Goal: Task Accomplishment & Management: Manage account settings

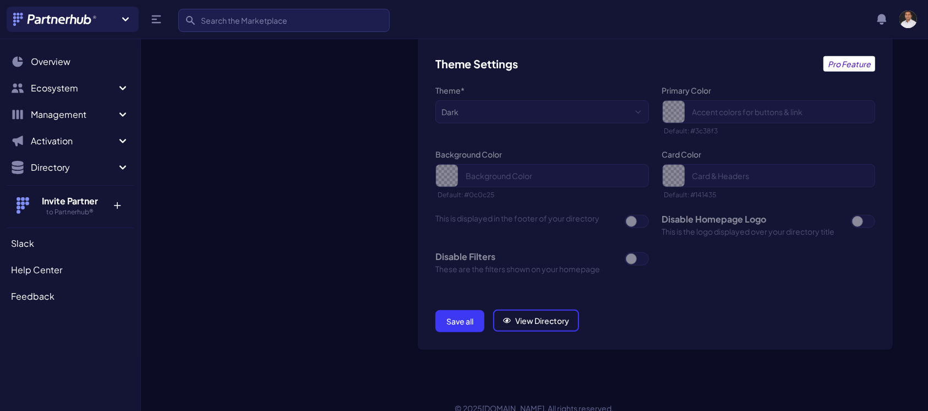
scroll to position [790, 0]
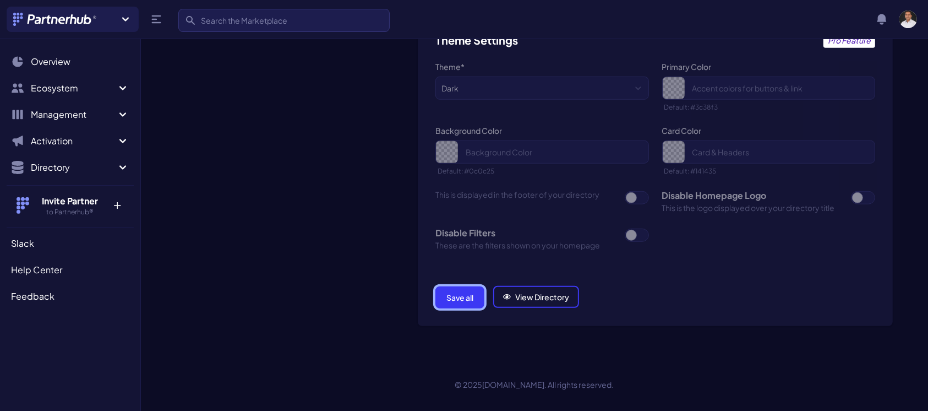
click at [465, 296] on button "Save all" at bounding box center [459, 297] width 49 height 22
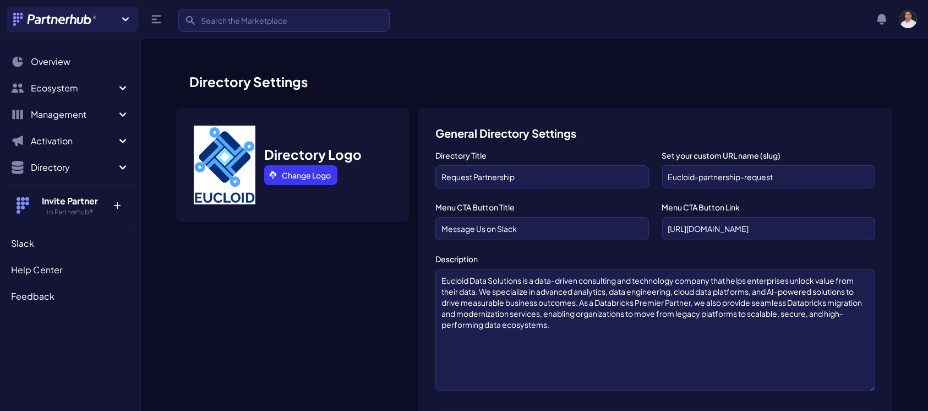
scroll to position [790, 0]
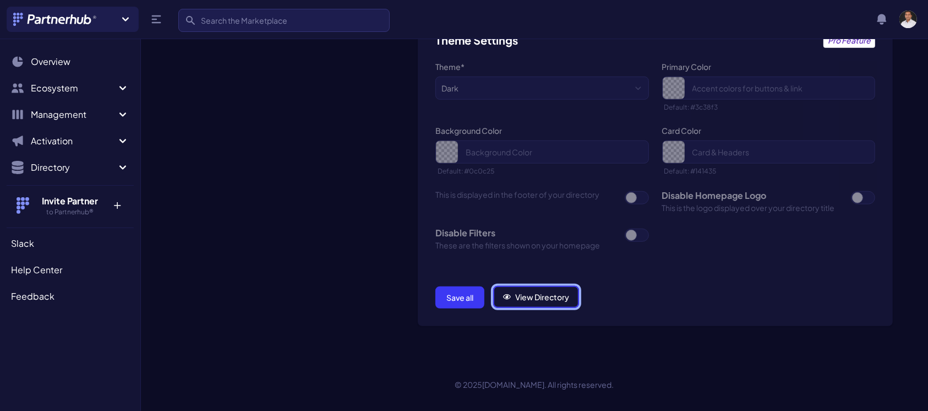
click at [552, 297] on link "View Directory" at bounding box center [536, 297] width 86 height 22
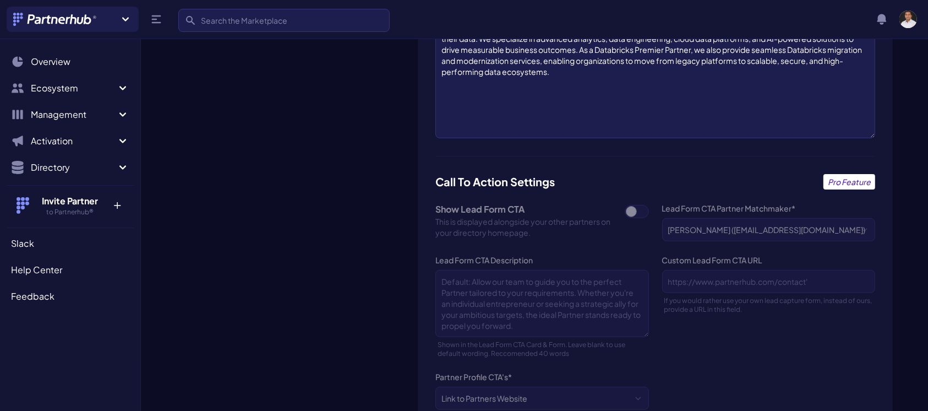
scroll to position [0, 0]
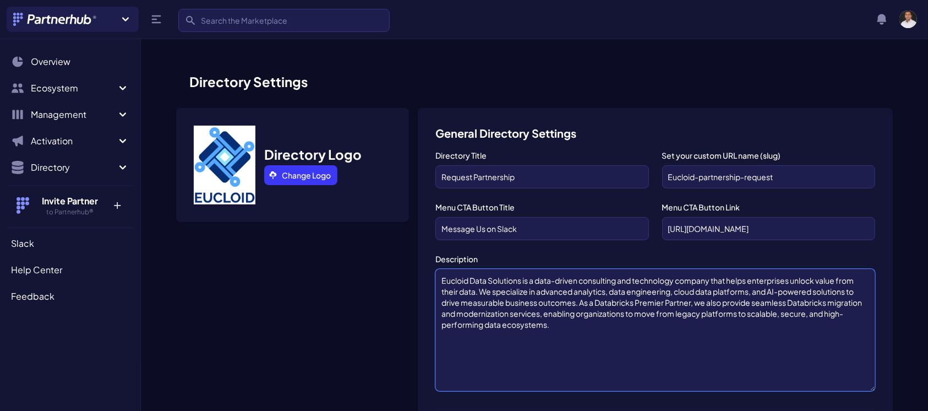
drag, startPoint x: 551, startPoint y: 325, endPoint x: 440, endPoint y: 275, distance: 121.2
click at [440, 275] on textarea "Eucloid Data Solutions is a data-driven consulting and technology company that …" at bounding box center [655, 330] width 440 height 122
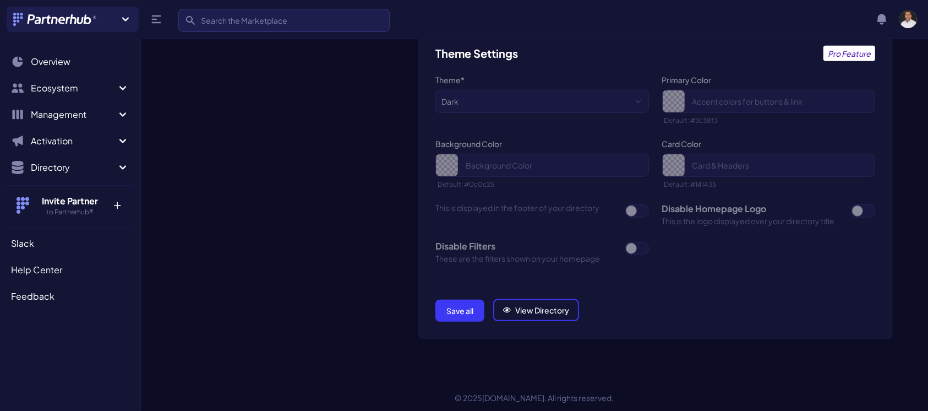
scroll to position [790, 0]
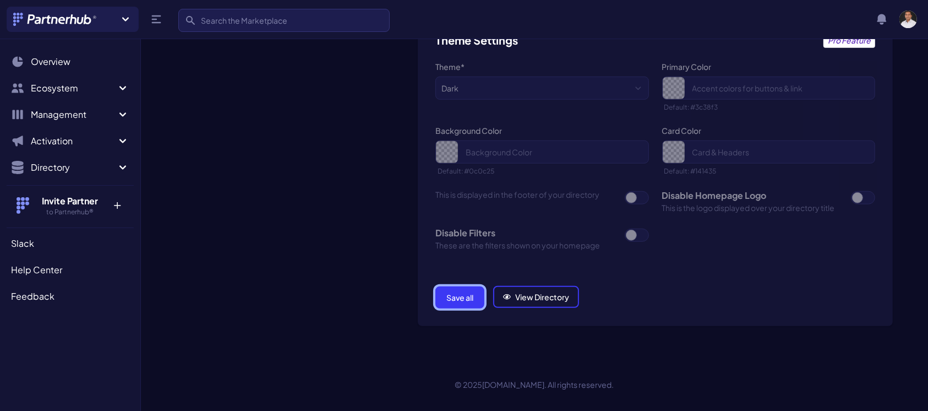
click at [454, 301] on button "Save all" at bounding box center [459, 297] width 49 height 22
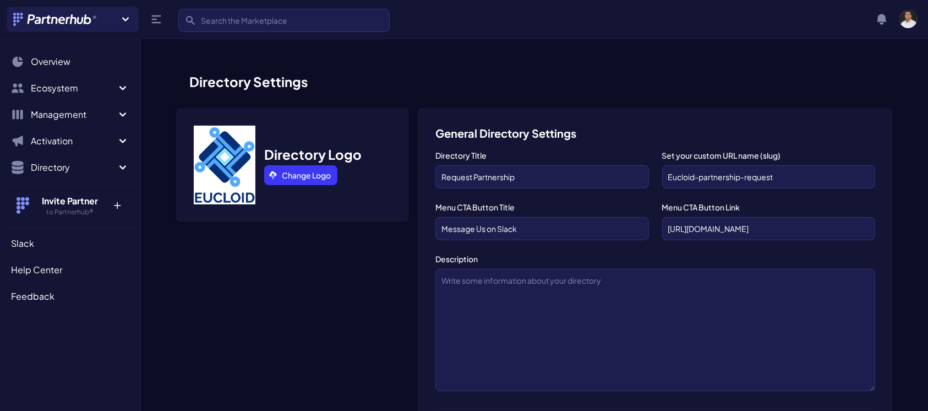
scroll to position [790, 0]
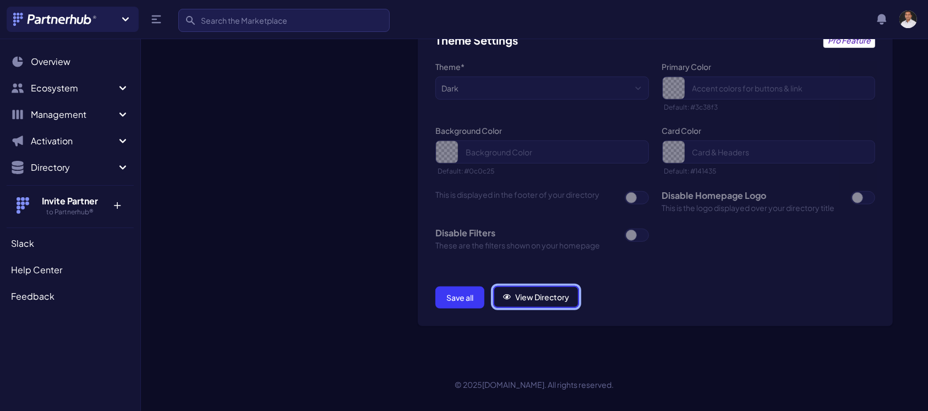
click at [527, 296] on link "View Directory" at bounding box center [536, 297] width 86 height 22
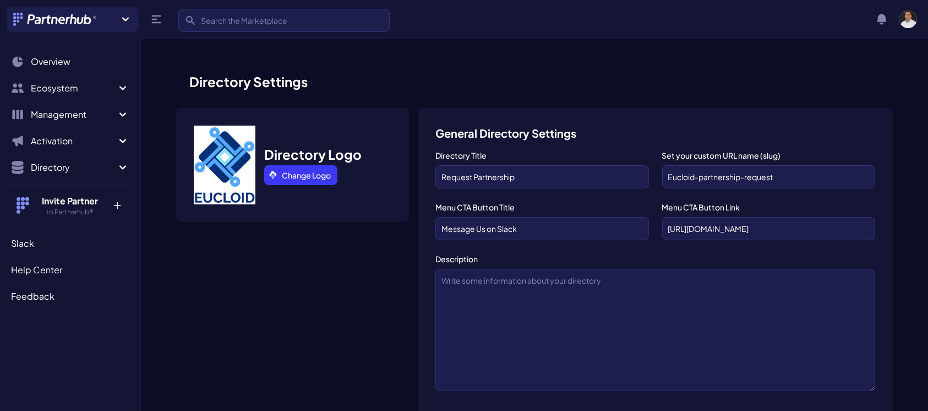
drag, startPoint x: 177, startPoint y: 112, endPoint x: 549, endPoint y: 84, distance: 373.8
click at [549, 84] on h1 "Directory Settings" at bounding box center [534, 82] width 717 height 18
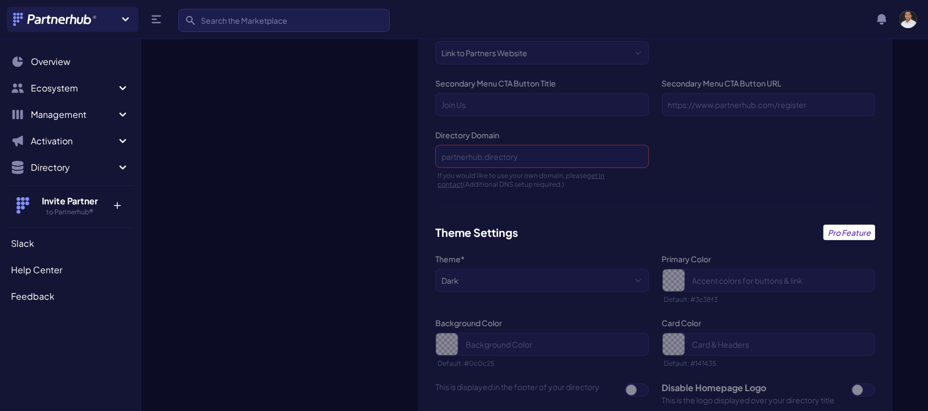
scroll to position [790, 0]
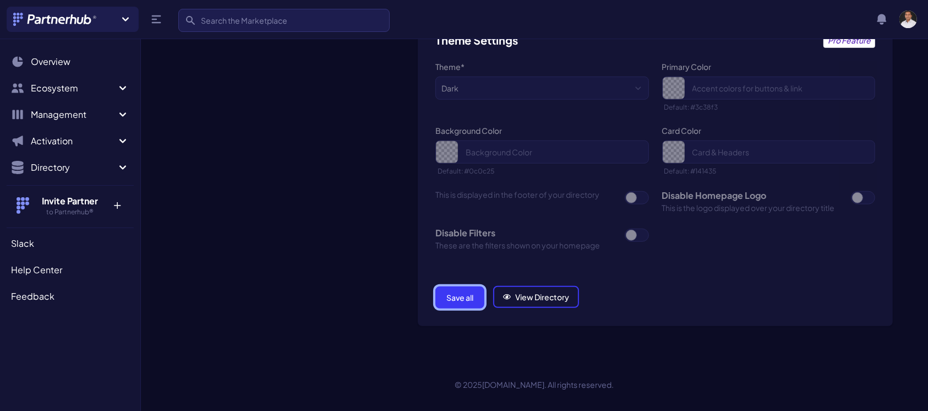
click at [455, 301] on button "Save all" at bounding box center [459, 297] width 49 height 22
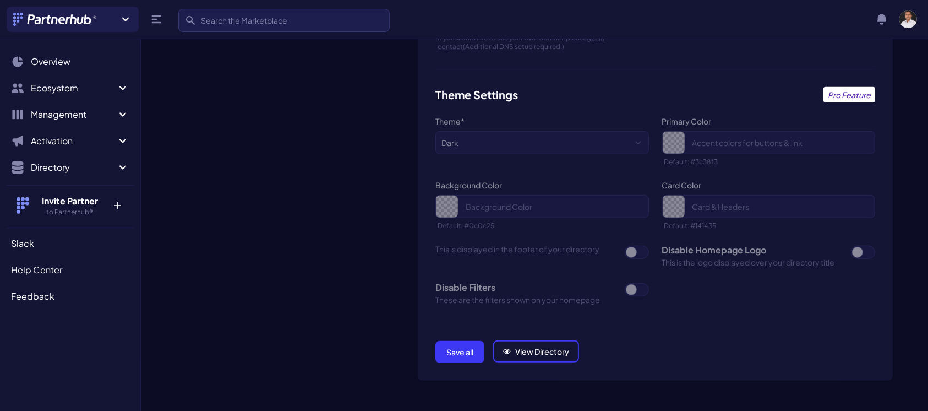
scroll to position [790, 0]
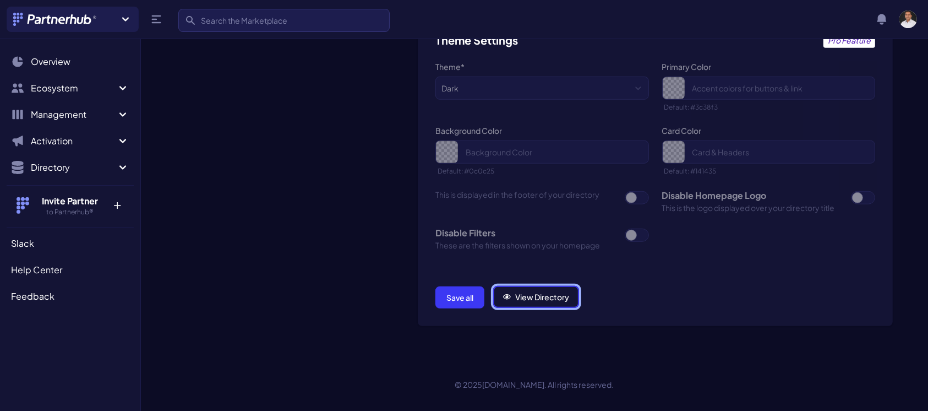
click at [549, 299] on link "View Directory" at bounding box center [536, 297] width 86 height 22
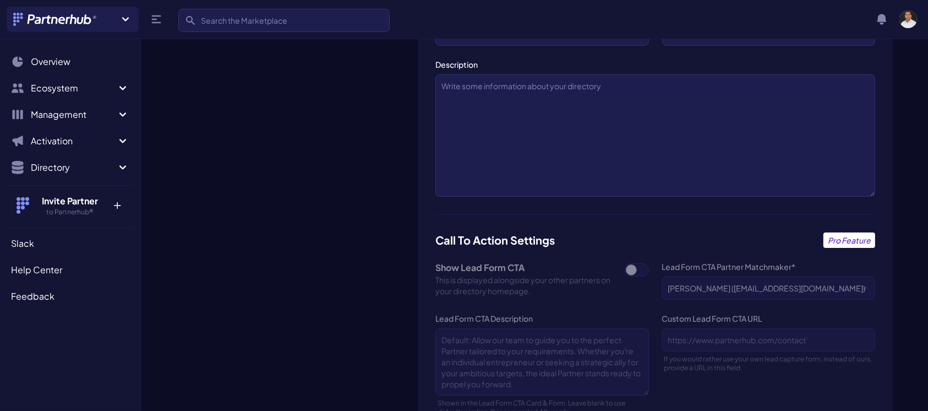
scroll to position [0, 0]
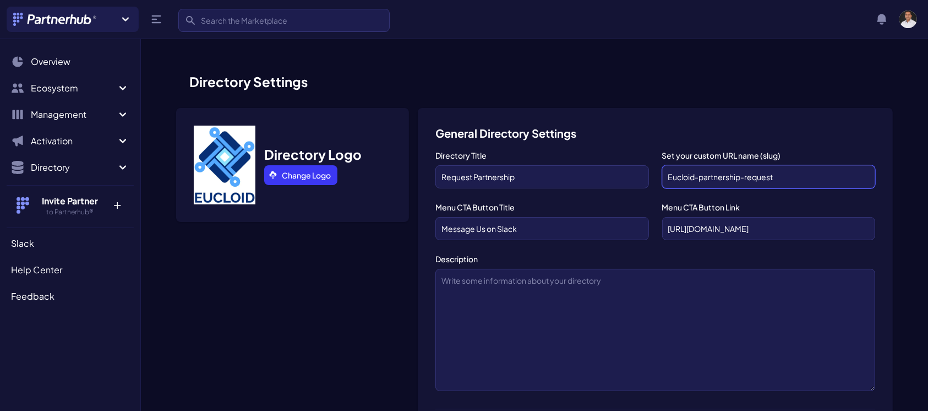
drag, startPoint x: 785, startPoint y: 175, endPoint x: 661, endPoint y: 174, distance: 124.4
click at [661, 174] on div "Directory Title Request Partnership Set your custom URL name (slug) Eucloid-par…" at bounding box center [655, 279] width 440 height 259
paste input "https://partnerhub.io/directory/e"
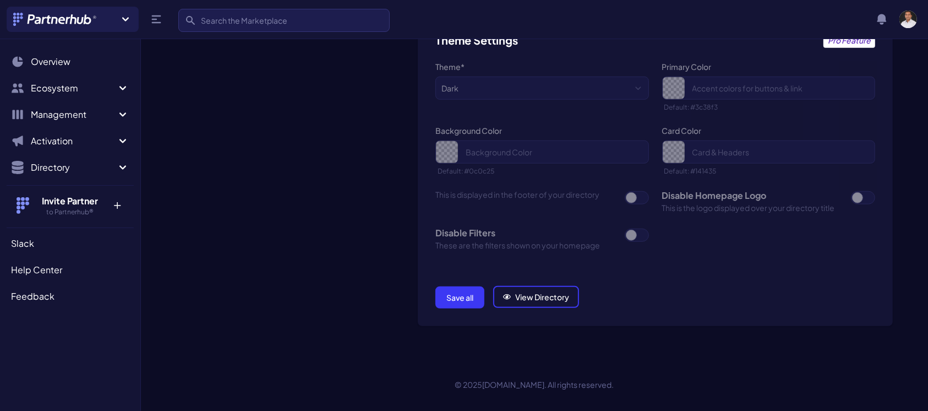
type input "https://partnerhub.io/directory/eucloid-partnership-request"
click at [474, 297] on button "Save all" at bounding box center [459, 297] width 49 height 22
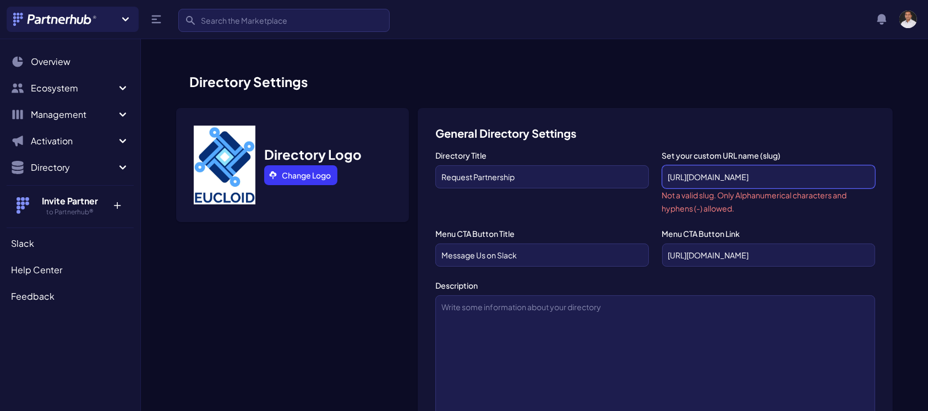
click at [750, 177] on input "[URL][DOMAIN_NAME]" at bounding box center [768, 176] width 213 height 23
click at [695, 177] on input "[URL]" at bounding box center [768, 176] width 213 height 23
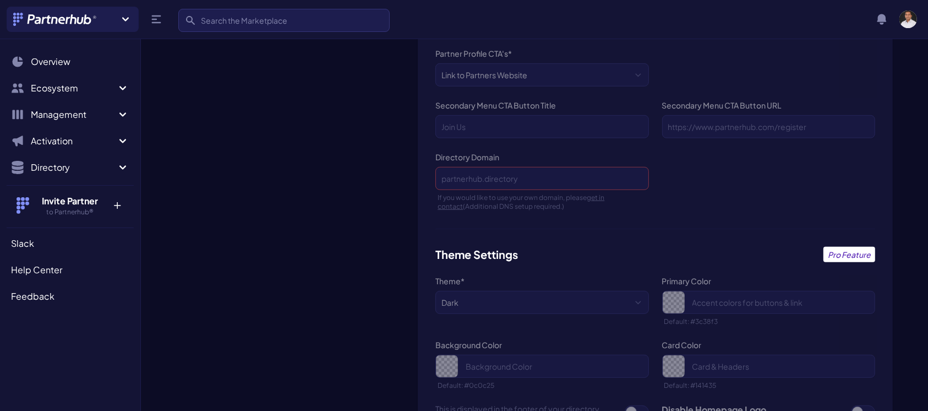
scroll to position [816, 0]
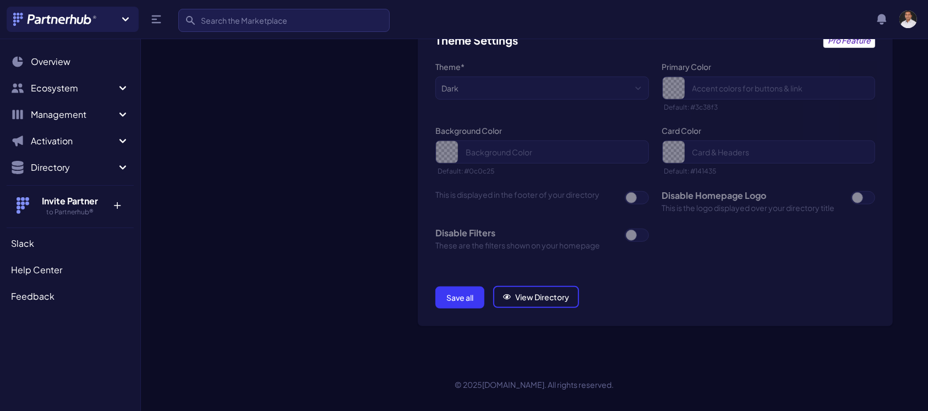
type input "[URL]"
click at [521, 292] on link "View Directory" at bounding box center [536, 297] width 86 height 22
click at [474, 297] on button "Save all" at bounding box center [459, 297] width 49 height 22
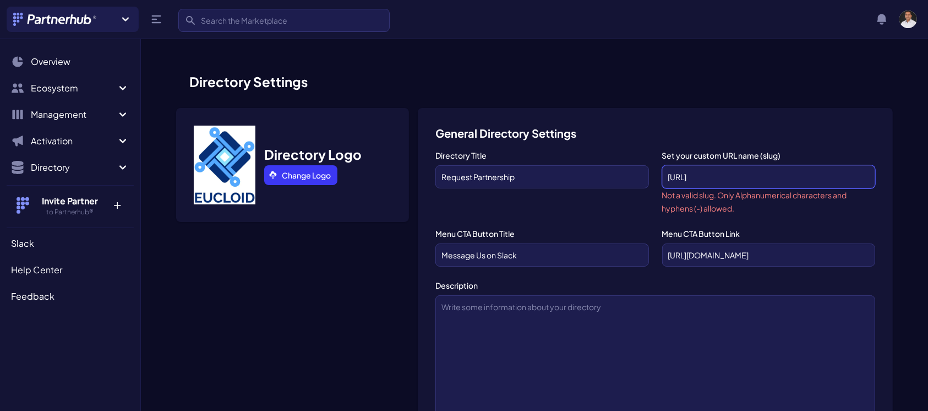
click at [739, 178] on input "[URL]" at bounding box center [768, 176] width 213 height 23
click at [696, 177] on input "https://partnerhub-io-directory/eucloid-partnership-request" at bounding box center [768, 176] width 213 height 23
click at [850, 173] on input "https-partnerhub-io-directory/eucloid-partnership-request" at bounding box center [768, 176] width 213 height 23
drag, startPoint x: 841, startPoint y: 174, endPoint x: 910, endPoint y: 175, distance: 69.4
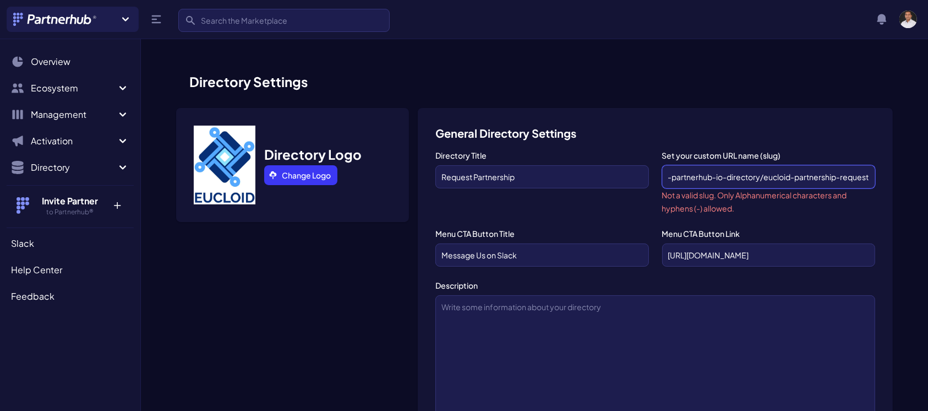
click at [768, 179] on input "https-partnerhub-io-directory/eucloid-partnership-request" at bounding box center [768, 176] width 213 height 23
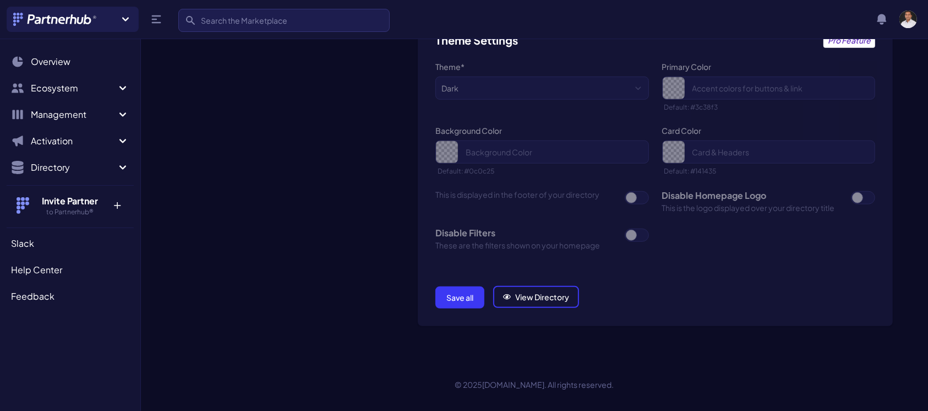
type input "https-partnerhub-io-directory/eucloid-partnership-request"
click at [454, 299] on button "Save all" at bounding box center [459, 297] width 49 height 22
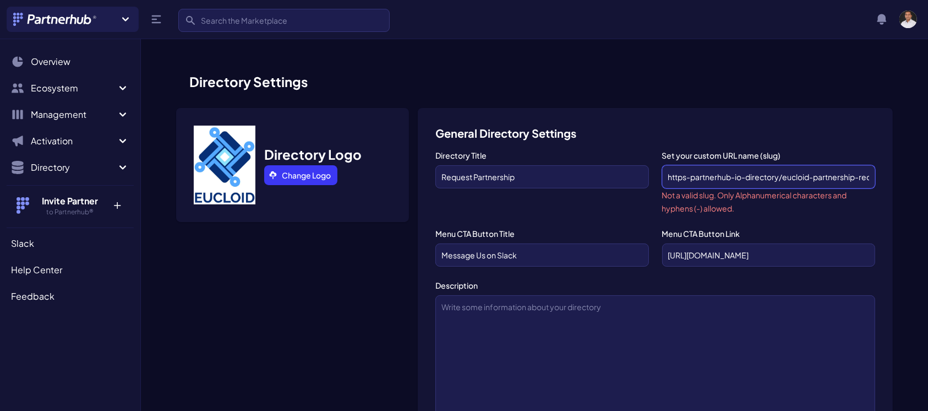
drag, startPoint x: 782, startPoint y: 177, endPoint x: 653, endPoint y: 183, distance: 129.0
click at [653, 183] on div "Directory Title Request Partnership Set your custom URL name (slug) https-partn…" at bounding box center [655, 293] width 440 height 286
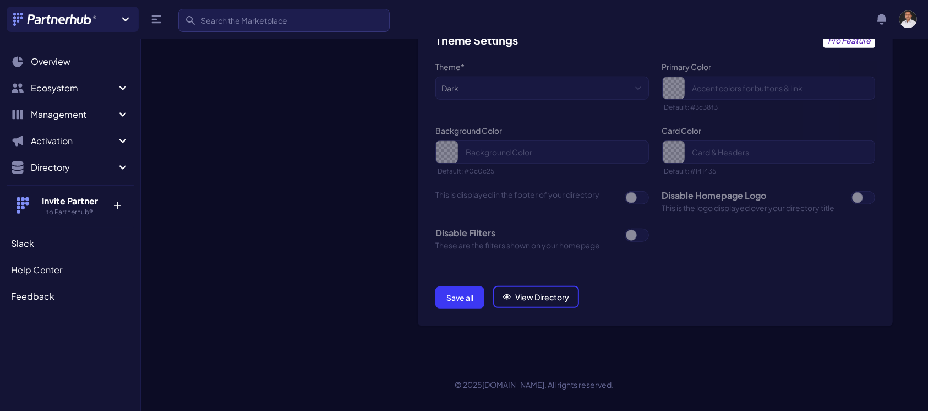
type input "eucloid-partnership-request"
click at [468, 290] on button "Save all" at bounding box center [459, 297] width 49 height 22
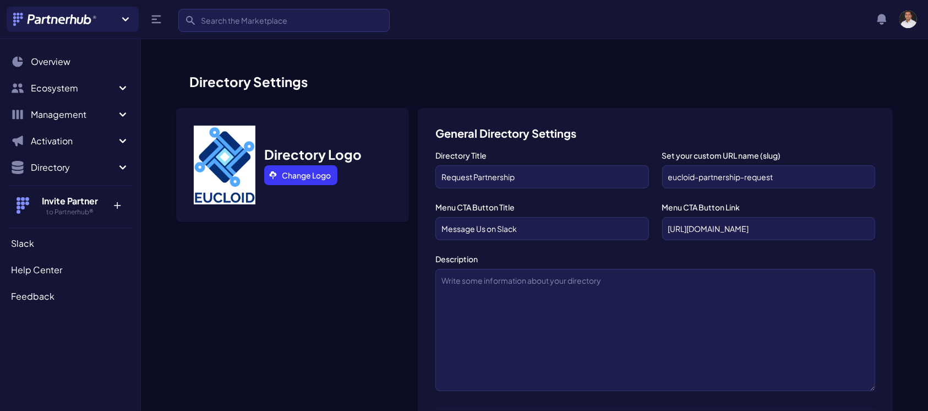
scroll to position [790, 0]
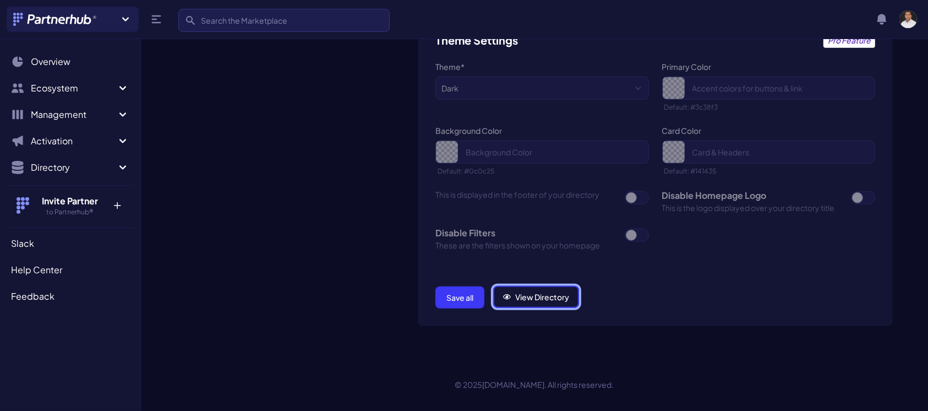
click at [533, 299] on link "View Directory" at bounding box center [536, 297] width 86 height 22
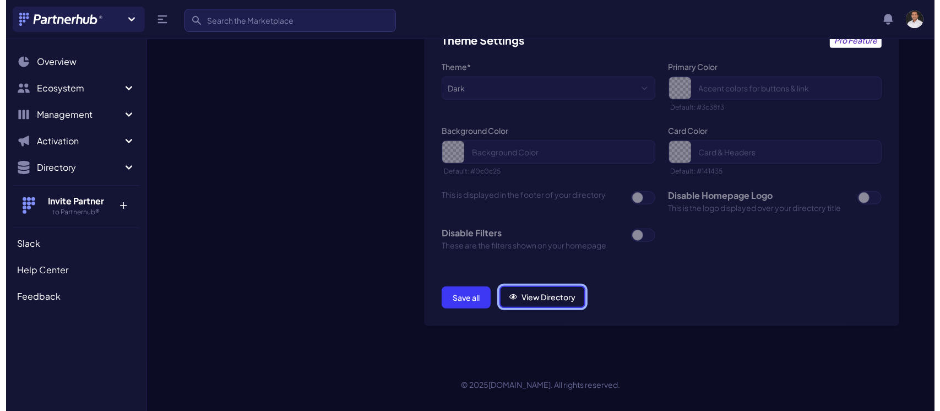
scroll to position [0, 0]
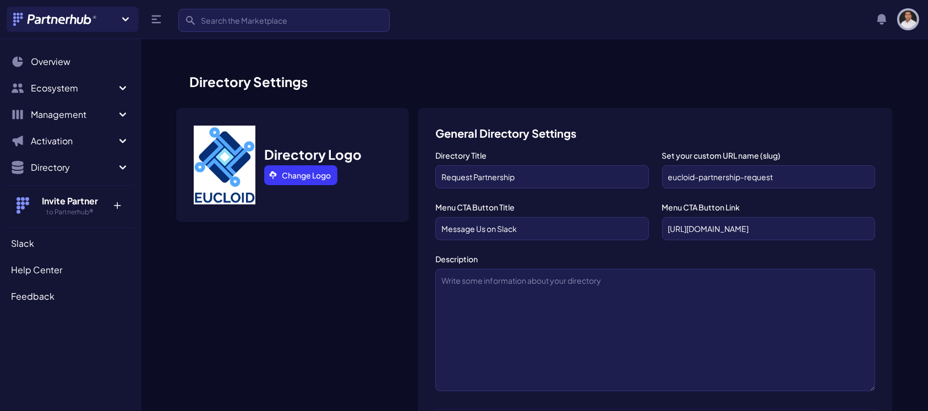
click at [907, 12] on img "button" at bounding box center [908, 19] width 18 height 18
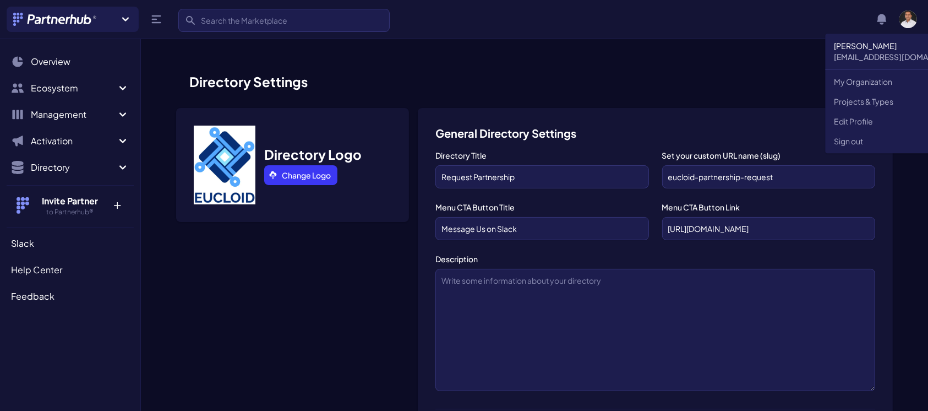
click at [882, 51] on p "[EMAIL_ADDRESS][DOMAIN_NAME]" at bounding box center [899, 56] width 131 height 11
click at [121, 199] on p "+" at bounding box center [118, 203] width 24 height 18
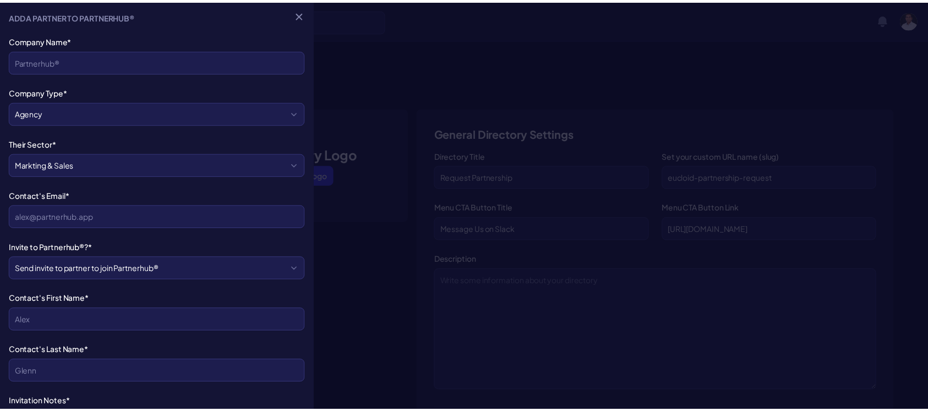
scroll to position [208, 0]
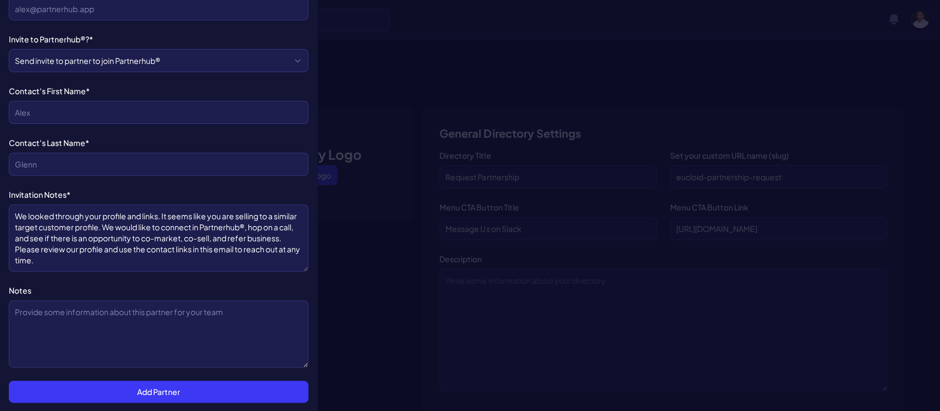
click at [363, 209] on div at bounding box center [470, 205] width 940 height 411
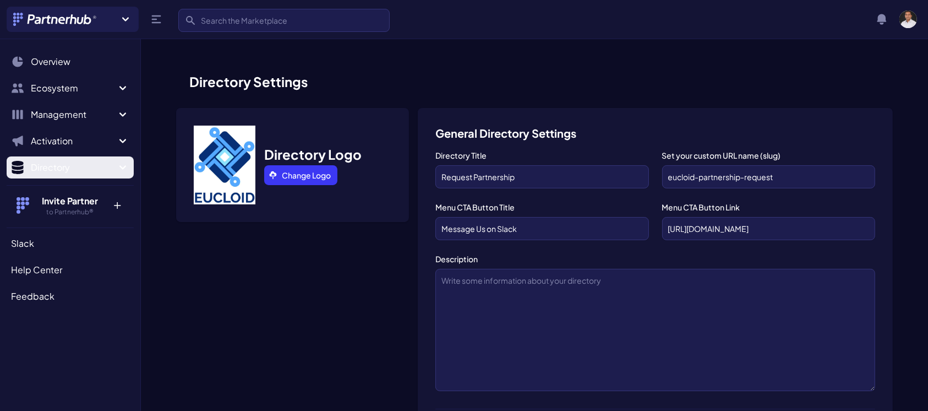
click at [124, 165] on icon "Sidebar" at bounding box center [122, 167] width 13 height 13
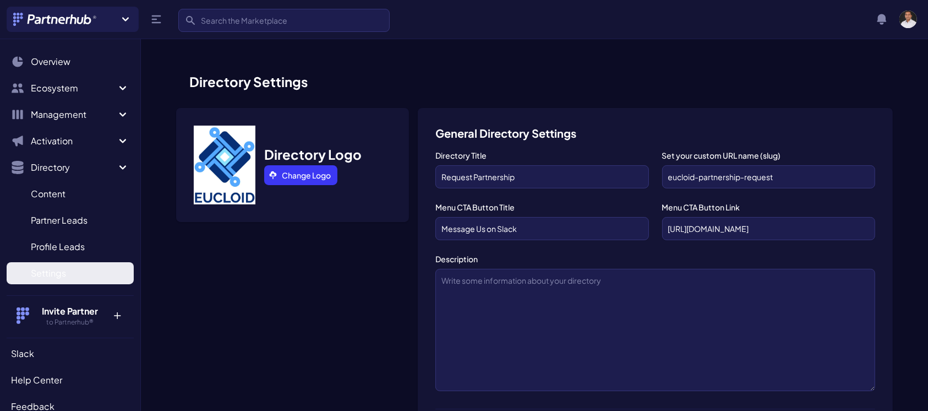
click at [51, 268] on span "Settings" at bounding box center [48, 272] width 35 height 13
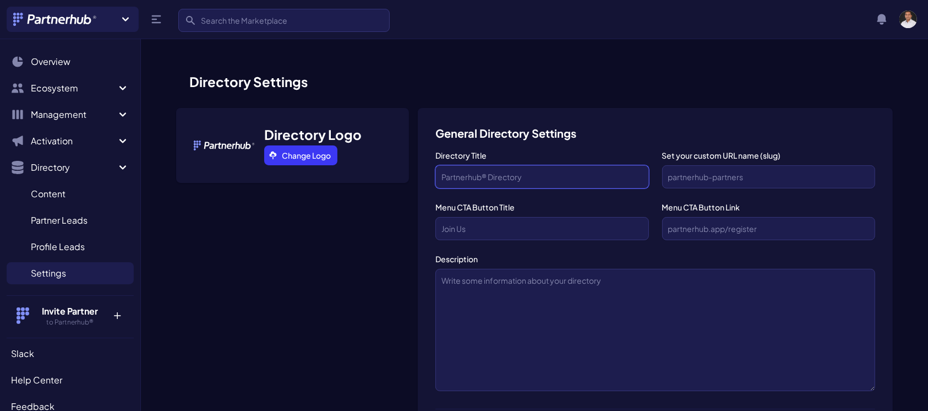
click at [515, 177] on input "Directory Title" at bounding box center [541, 176] width 213 height 23
click at [481, 231] on input "text" at bounding box center [541, 228] width 213 height 23
click at [738, 227] on input "text" at bounding box center [768, 228] width 213 height 23
paste input "[URL][DOMAIN_NAME]"
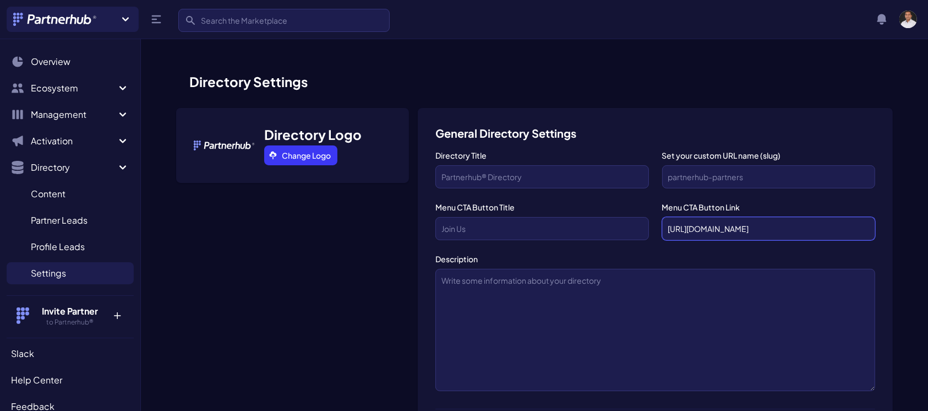
type input "[URL][DOMAIN_NAME]"
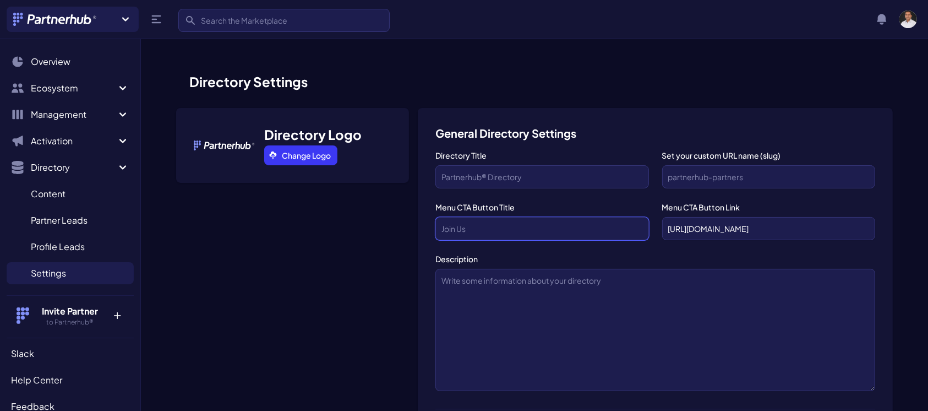
scroll to position [0, 0]
click at [532, 227] on input "text" at bounding box center [541, 228] width 213 height 23
click at [482, 227] on input "Message Us on Slack" at bounding box center [541, 228] width 213 height 23
type input "Message us on Slack"
click at [551, 182] on input "Directory Title" at bounding box center [541, 176] width 213 height 23
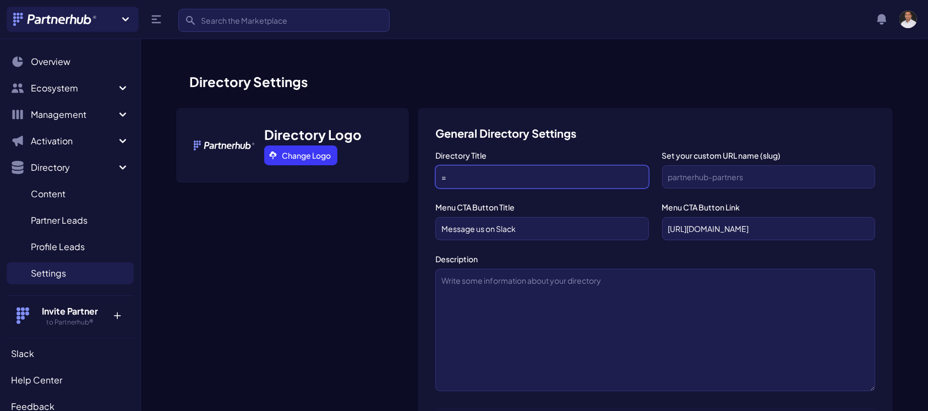
type input "="
type input "+ Request Partneship"
click at [729, 176] on input "Set your custom URL name (slug)" at bounding box center [768, 176] width 213 height 23
click at [668, 172] on input "Eucloid-Data-Solutions" at bounding box center [768, 176] width 213 height 23
type input "Request-PartnershipEucloid-Data-Solutions"
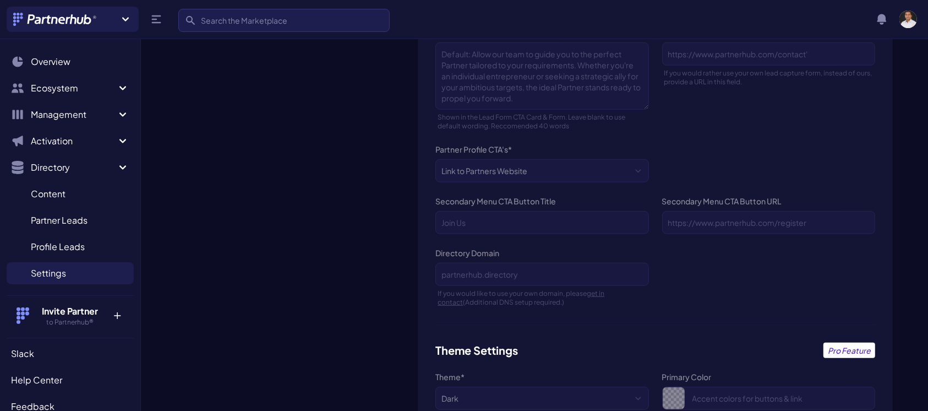
scroll to position [789, 0]
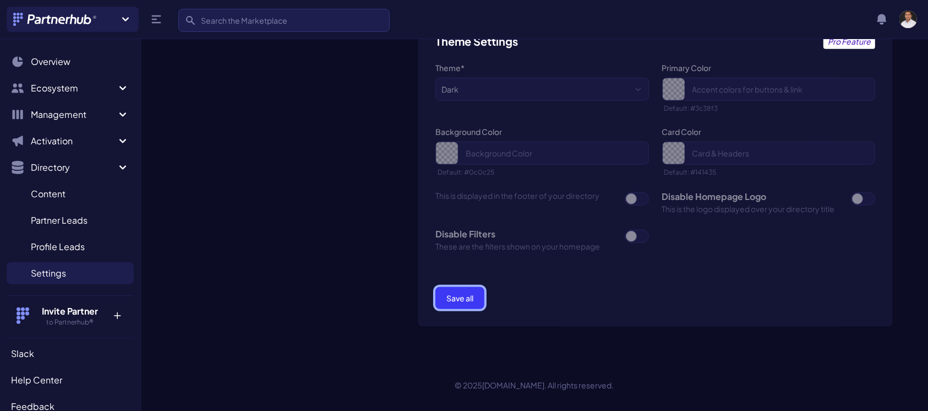
click at [459, 303] on button "Save all" at bounding box center [459, 298] width 49 height 22
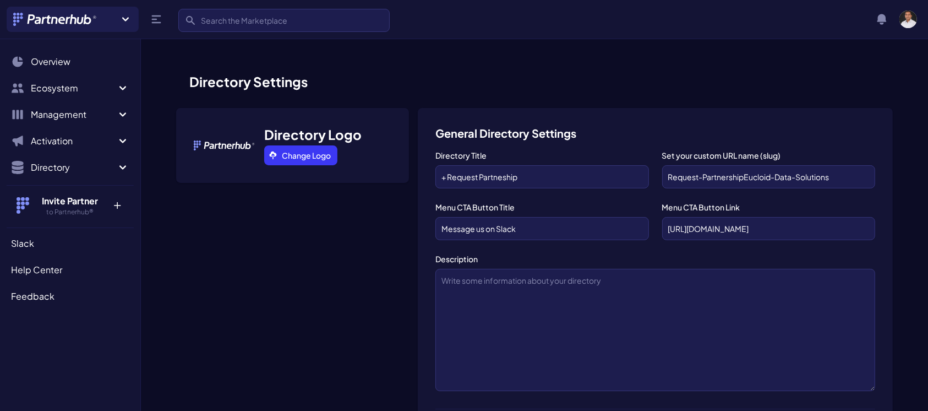
scroll to position [790, 0]
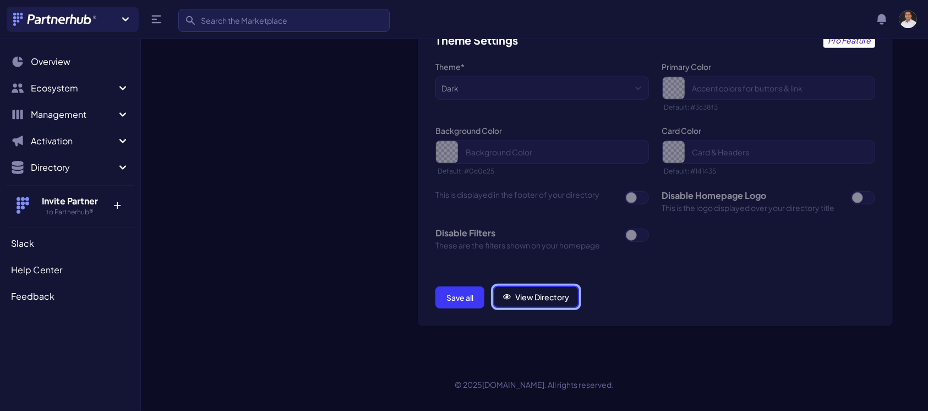
click at [521, 298] on link "View Directory" at bounding box center [536, 297] width 86 height 22
